Goal: Task Accomplishment & Management: Manage account settings

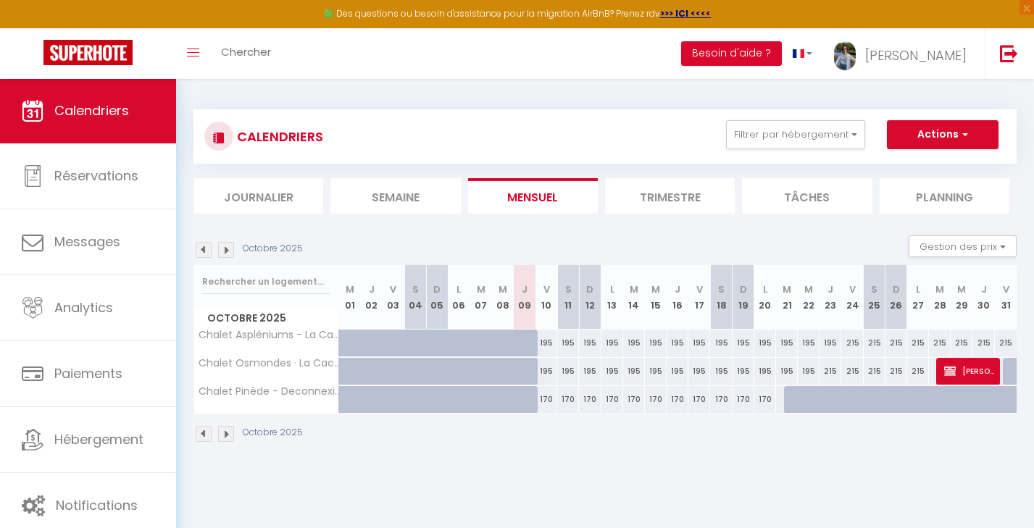
scroll to position [1, 0]
click at [59, 125] on link "Calendriers" at bounding box center [88, 110] width 176 height 65
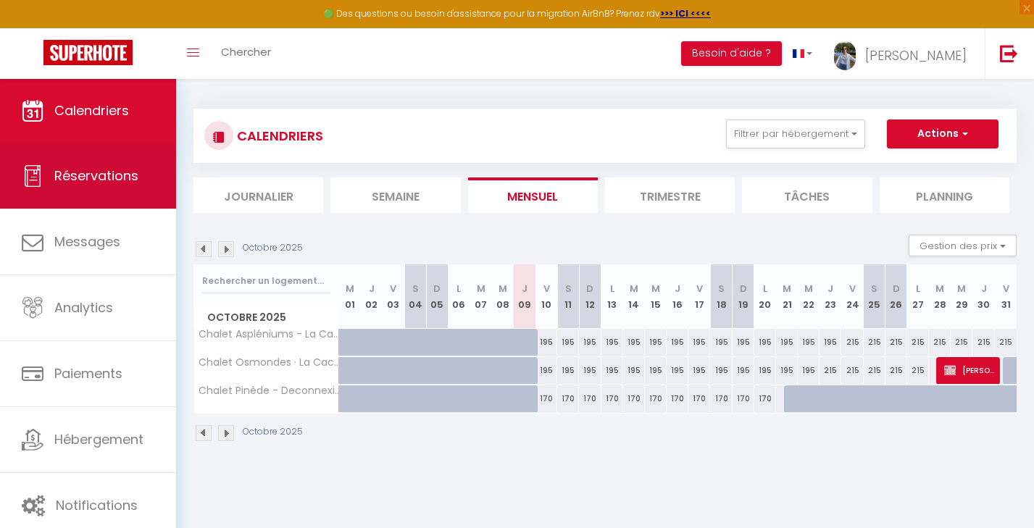
click at [80, 170] on span "Réservations" at bounding box center [96, 176] width 84 height 18
select select "not_cancelled"
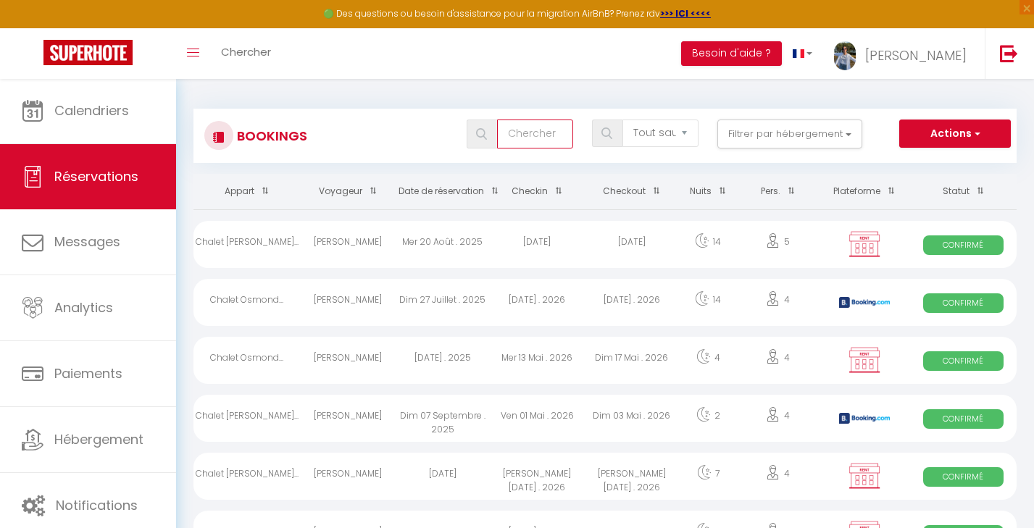
click at [511, 138] on input "text" at bounding box center [535, 134] width 76 height 29
type input "bullet"
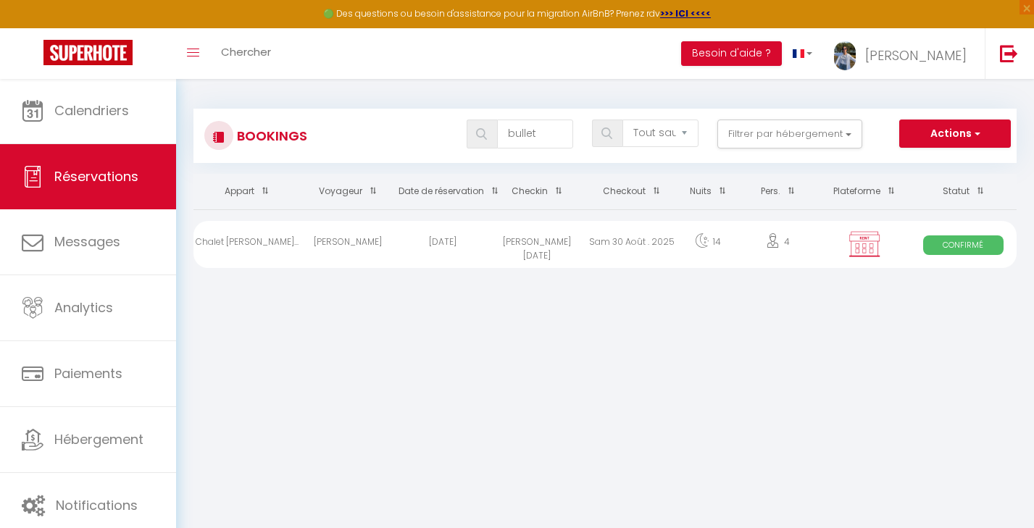
click at [868, 248] on img at bounding box center [865, 244] width 36 height 28
select select "OK"
select select "1"
select select "0"
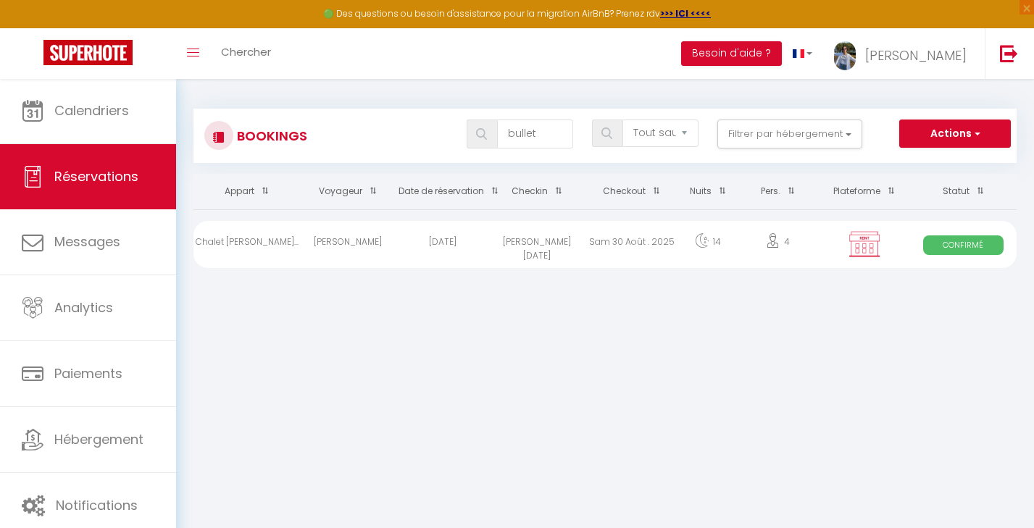
select select "1"
select select
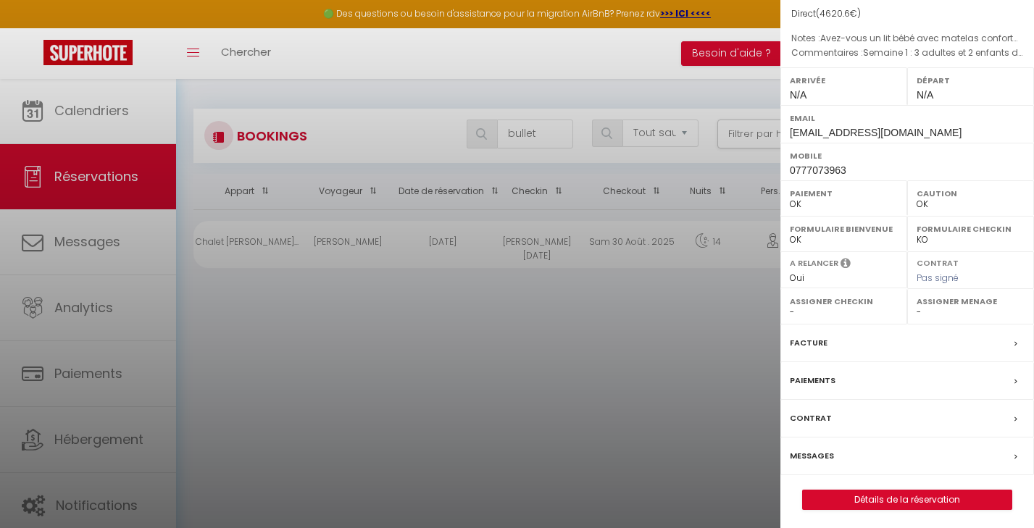
scroll to position [157, 0]
click at [919, 505] on link "Détails de la réservation" at bounding box center [907, 500] width 209 height 19
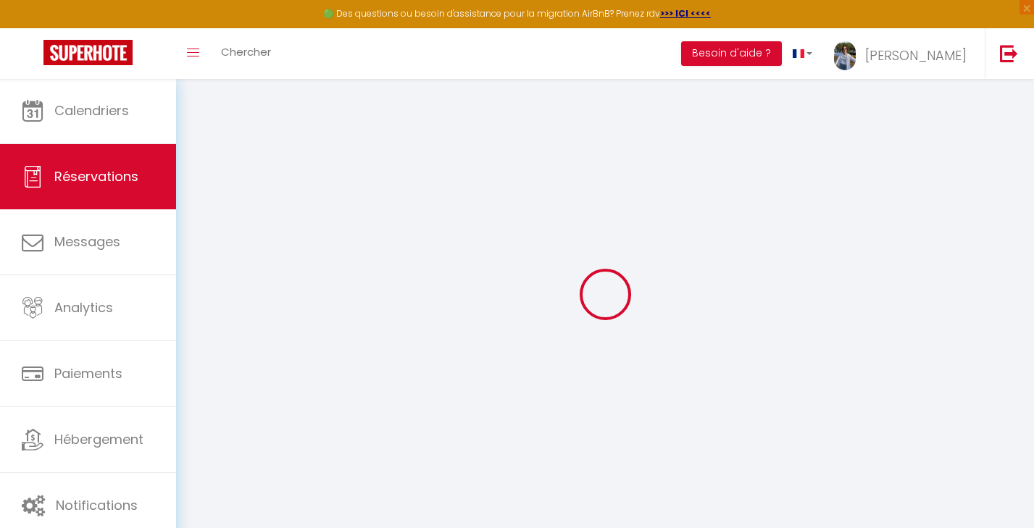
type input "[PERSON_NAME]"
type input "Bullet"
type input "[EMAIL_ADDRESS][DOMAIN_NAME]"
type input "0777073963"
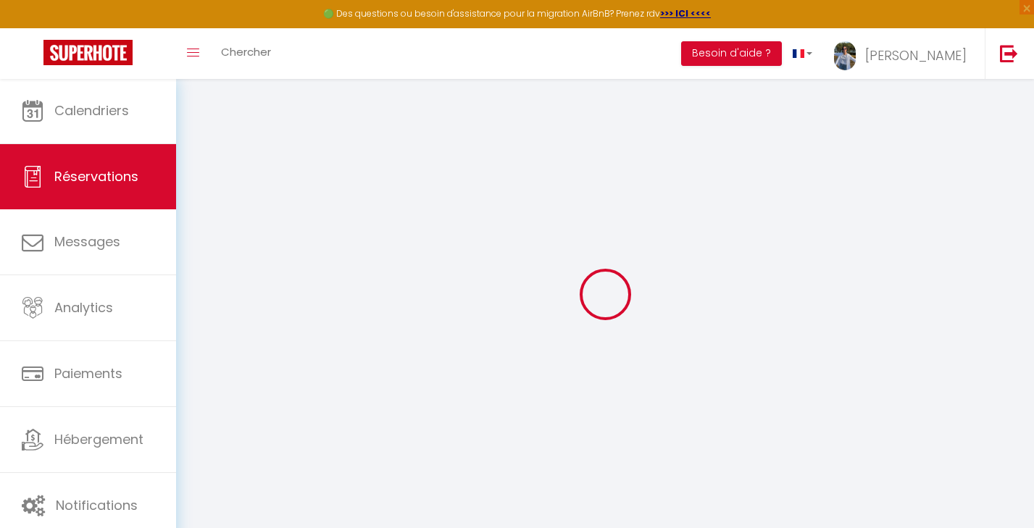
select select "FR"
select select "68628"
select select "1"
type input "[PERSON_NAME][DATE]"
select select
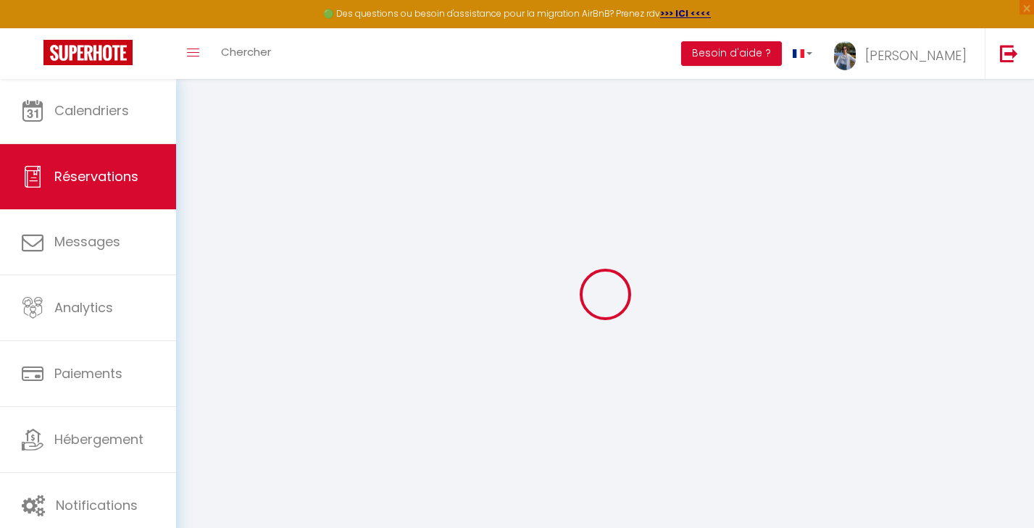
type input "Sam 30 Août 2025"
select select
type input "2"
select select "12"
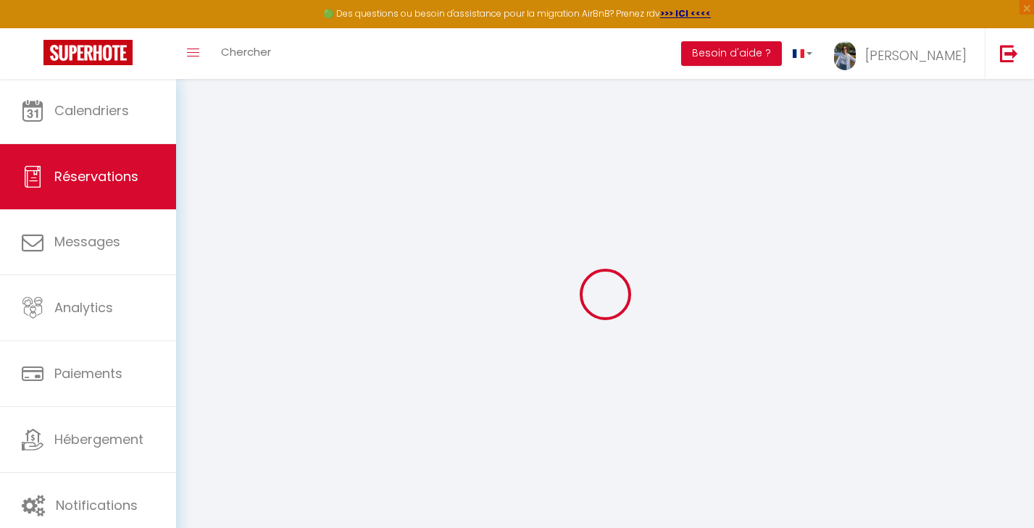
select select
type input "4573"
checkbox input "false"
type input "2644.15"
type input "0"
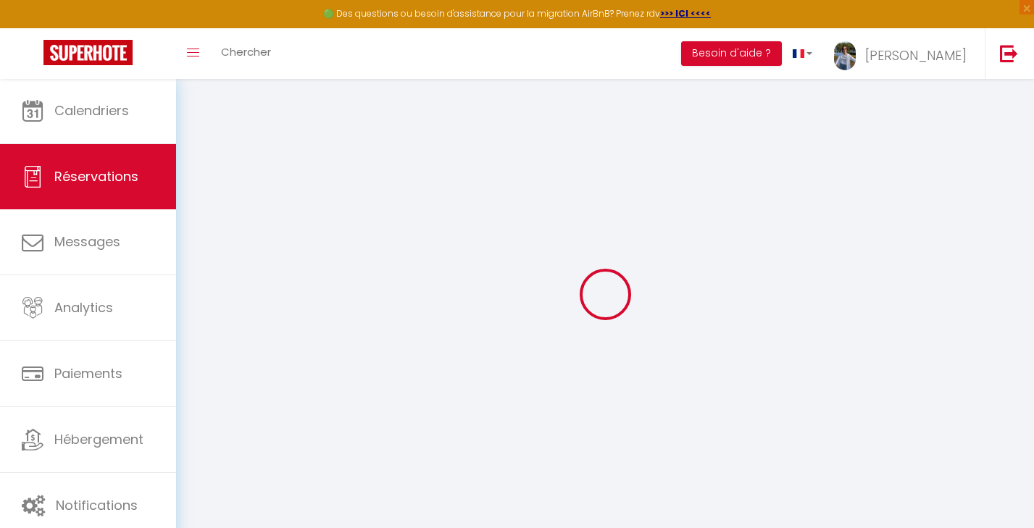
type input "0"
select select
select select "15"
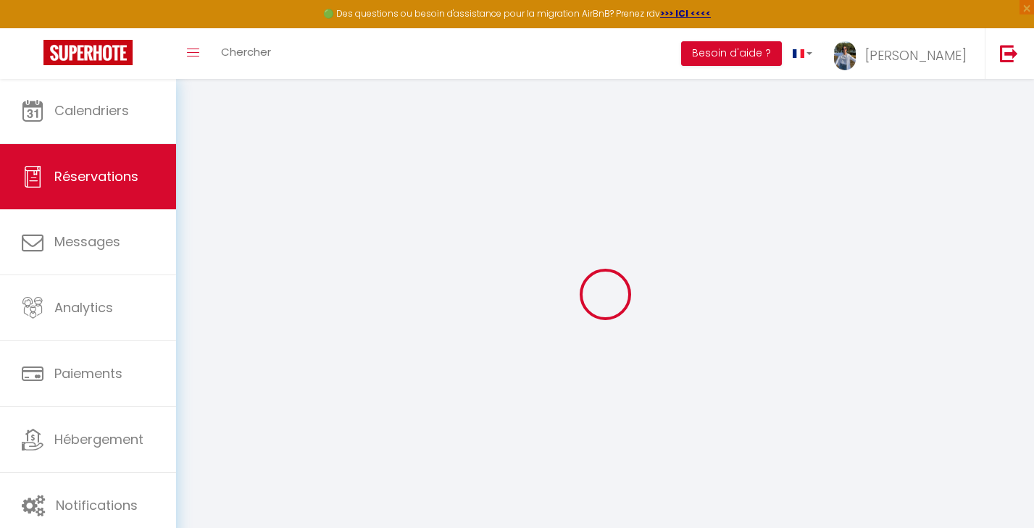
checkbox input "false"
select select
checkbox input "false"
select select
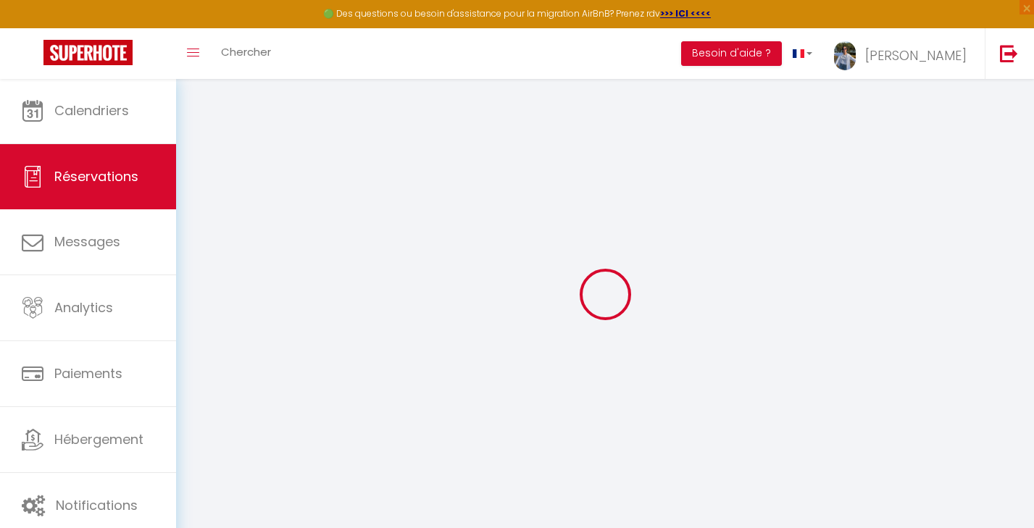
select select
checkbox input "false"
type bas0 "Semaine 1 : 3 adultes et 2 enfants de 5 et 7 ans Semaine 2 : 1 adulte et 2 enfa…"
type textarea "Avez-vous un lit bébé avec matelas confortable ?"
type input "47.6"
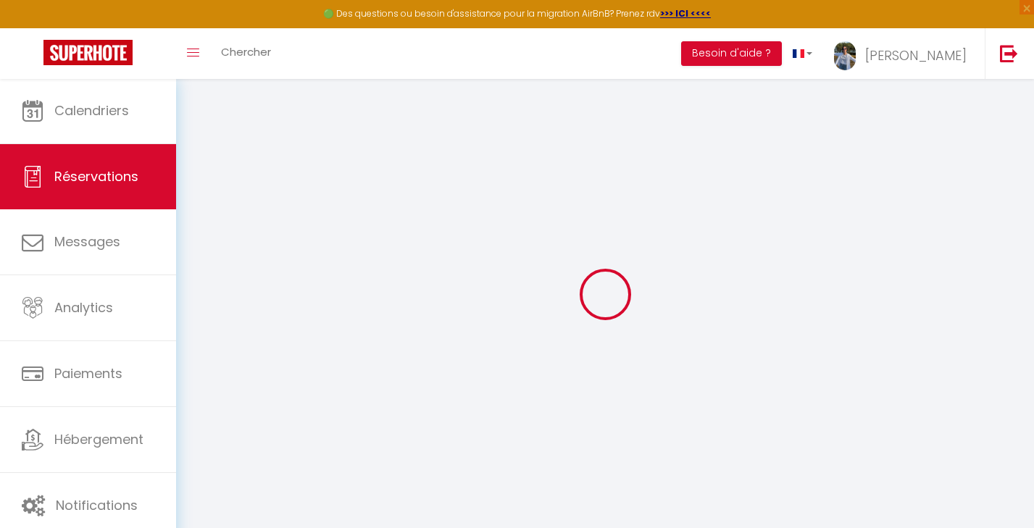
select select
checkbox input "false"
select select
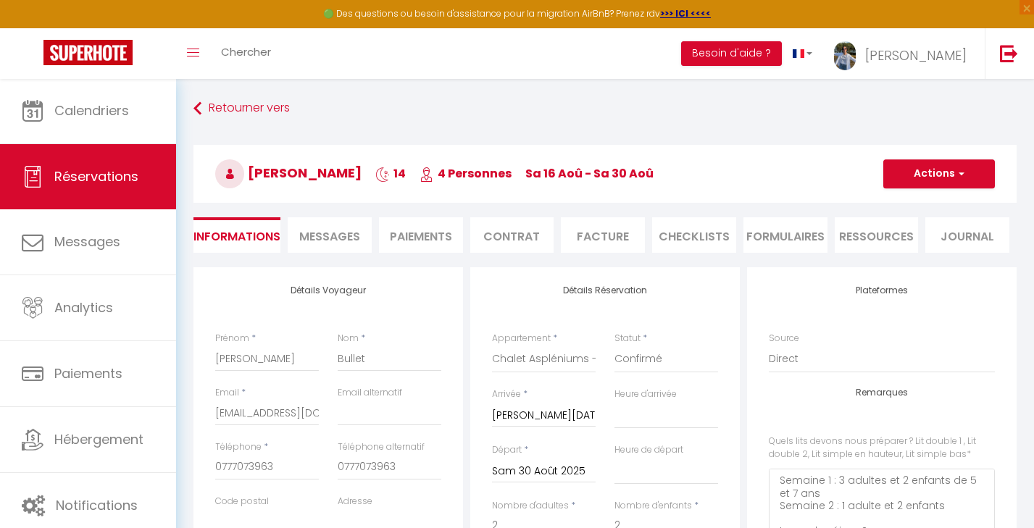
click at [670, 240] on li "CHECKLISTS" at bounding box center [694, 235] width 84 height 36
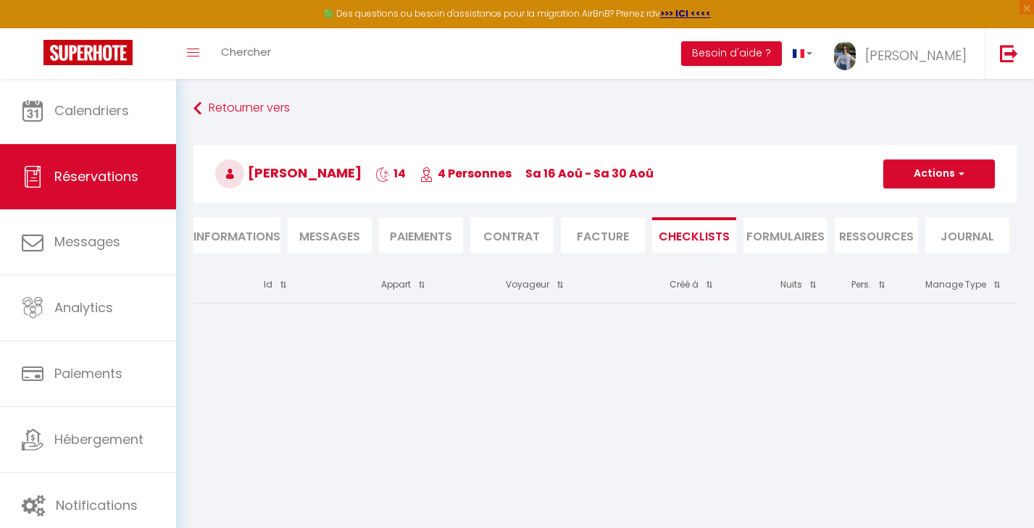
click at [610, 240] on li "Facture" at bounding box center [603, 235] width 84 height 36
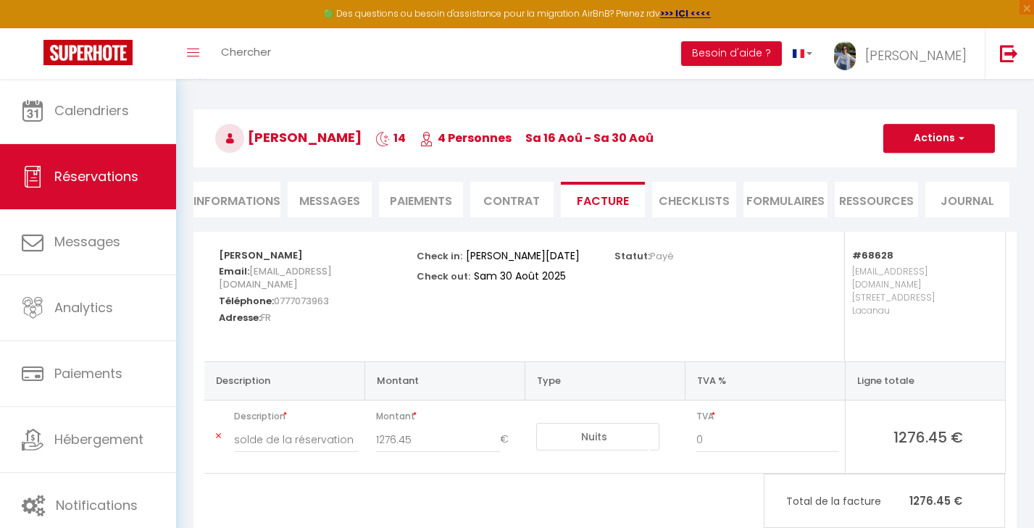
scroll to position [27, 0]
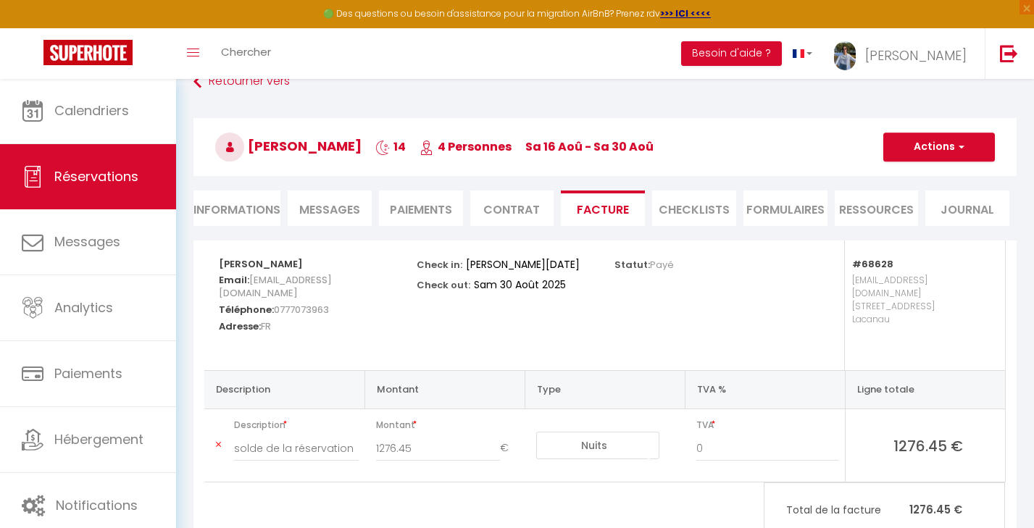
click at [968, 151] on button "Actions" at bounding box center [940, 147] width 112 height 29
click at [942, 217] on link "Envoyer la facture" at bounding box center [929, 216] width 122 height 19
type input "[EMAIL_ADDRESS][DOMAIN_NAME]"
select select "fr"
type input "Votre facture 5796317 - Chalet Aspléniums - [GEOGRAPHIC_DATA] – Un havre de pai…"
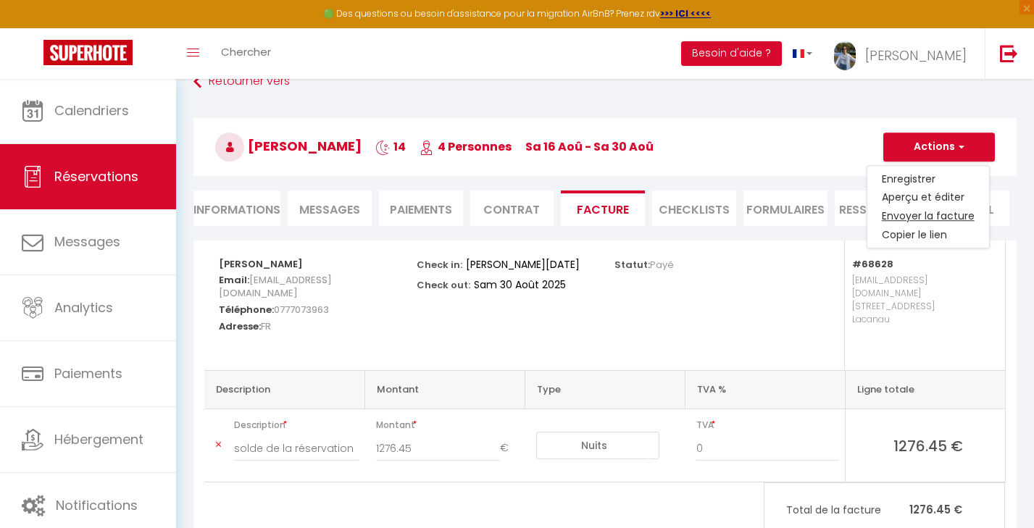
type textarea "Bonjour, Voici le lien pour télécharger votre facture : [URL][DOMAIN_NAME] Déta…"
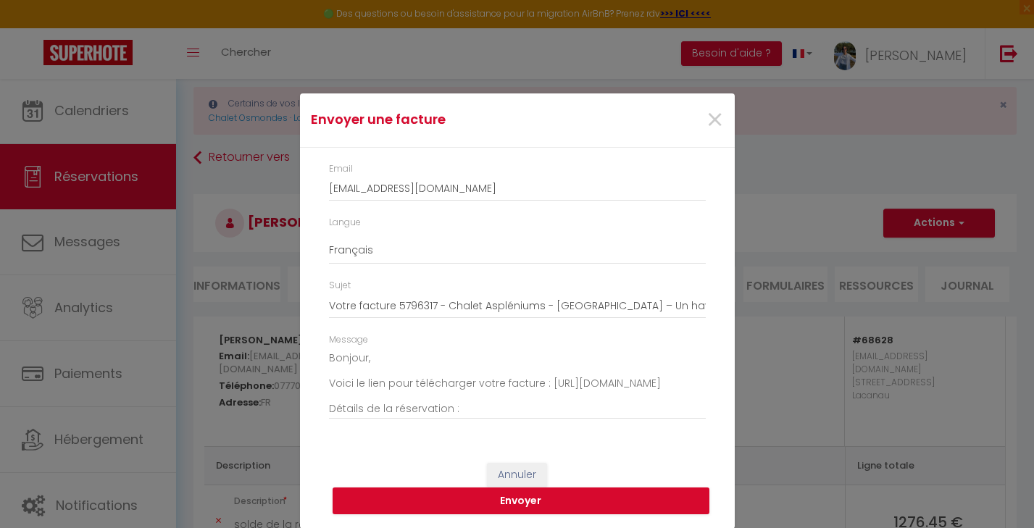
scroll to position [3, 0]
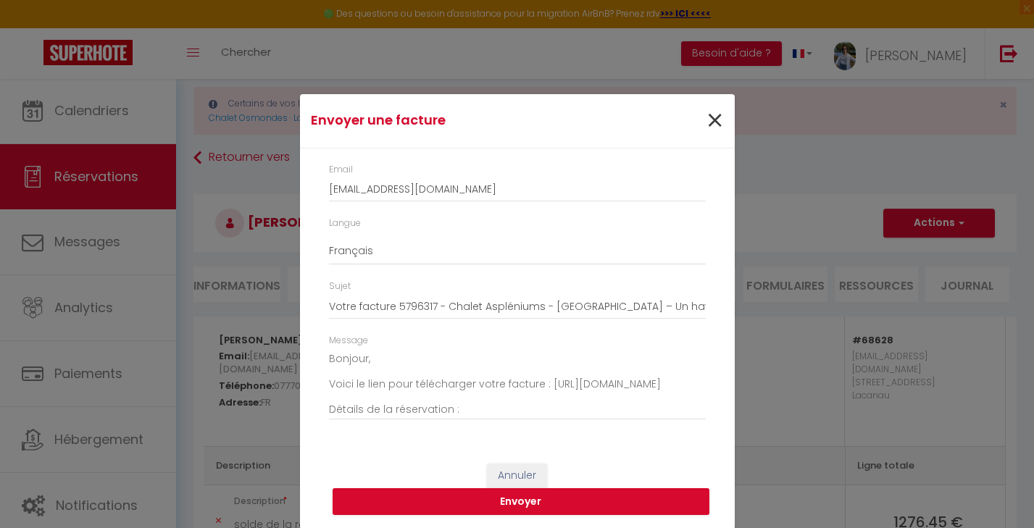
click at [711, 130] on span "×" at bounding box center [715, 120] width 18 height 43
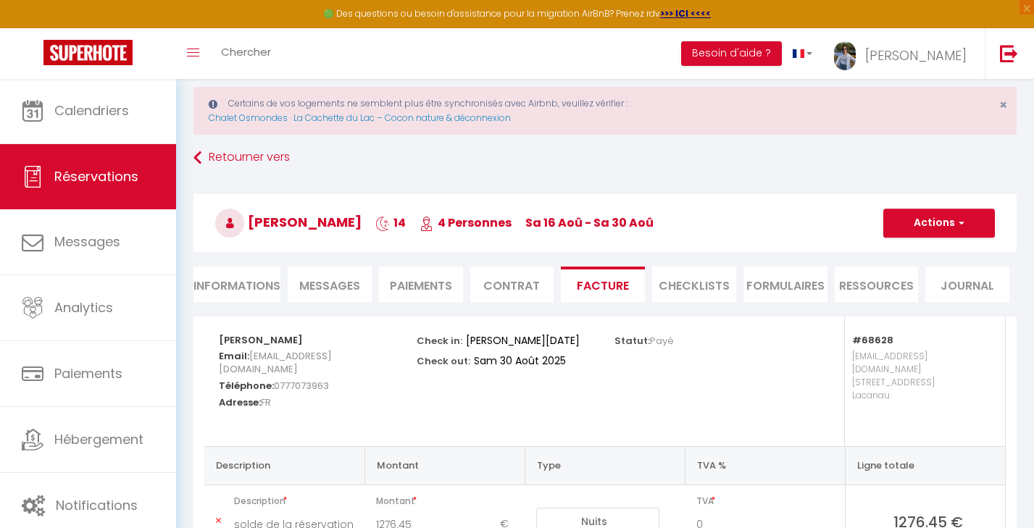
click at [951, 217] on button "Actions" at bounding box center [940, 223] width 112 height 29
click at [931, 270] on link "Aperçu et éditer" at bounding box center [929, 274] width 122 height 19
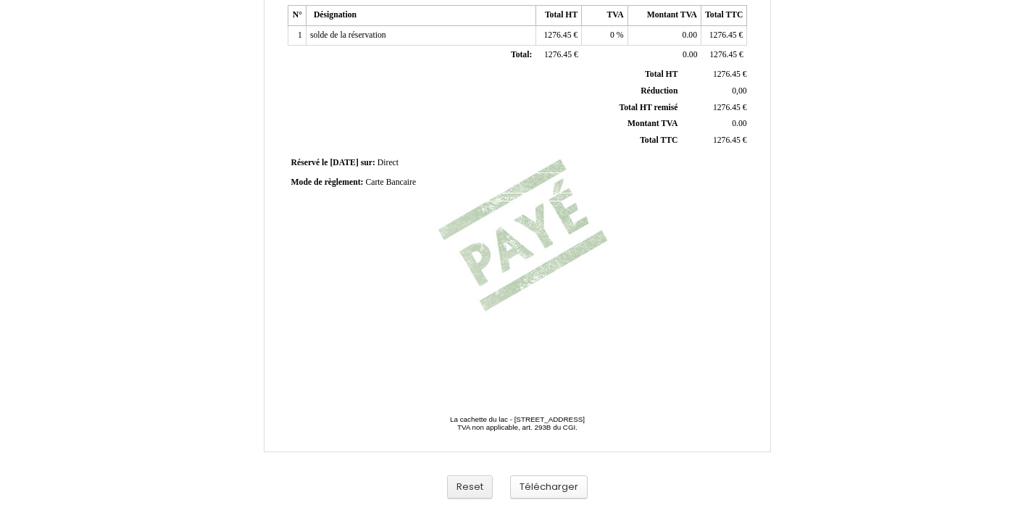
scroll to position [367, 0]
click at [555, 487] on button "Télécharger" at bounding box center [549, 487] width 78 height 24
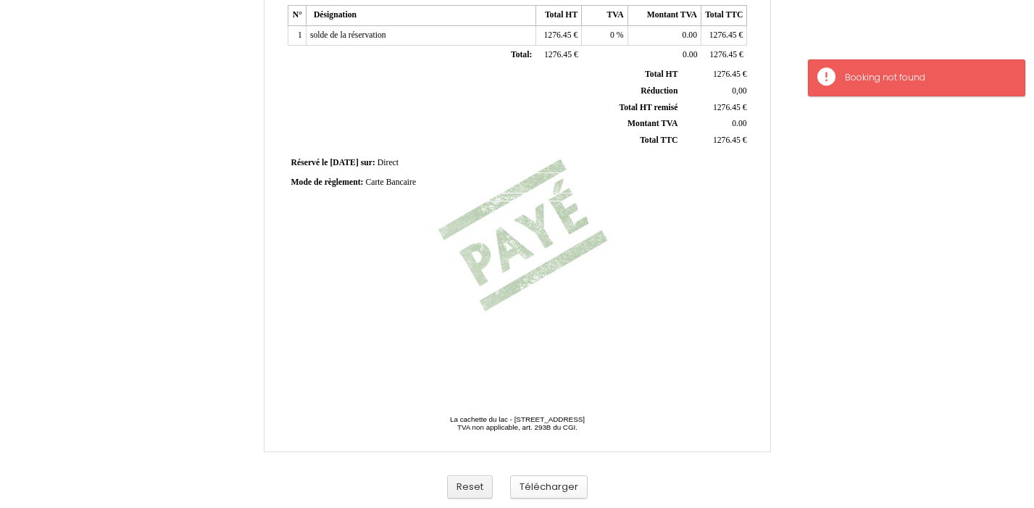
click at [555, 487] on button "Télécharger" at bounding box center [549, 487] width 78 height 24
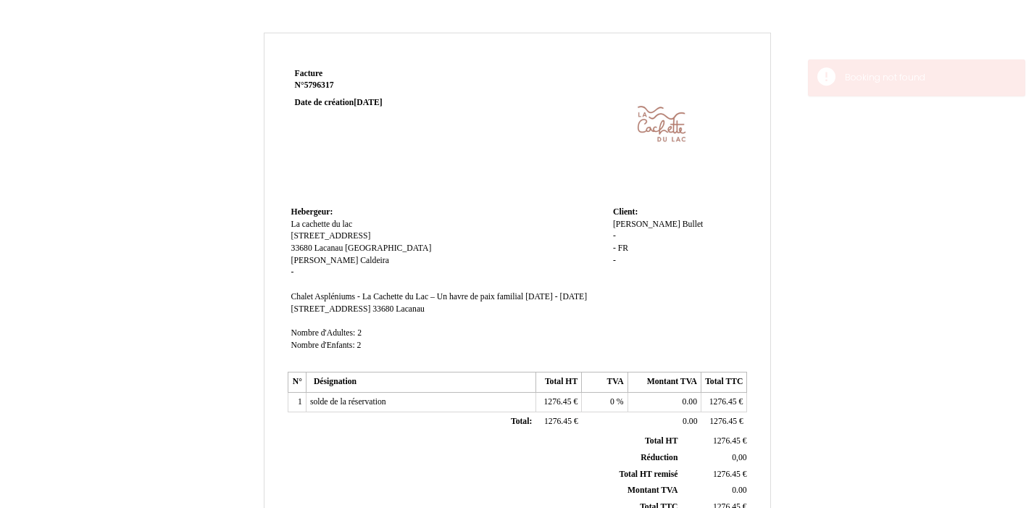
scroll to position [0, 0]
